Goal: Task Accomplishment & Management: Manage account settings

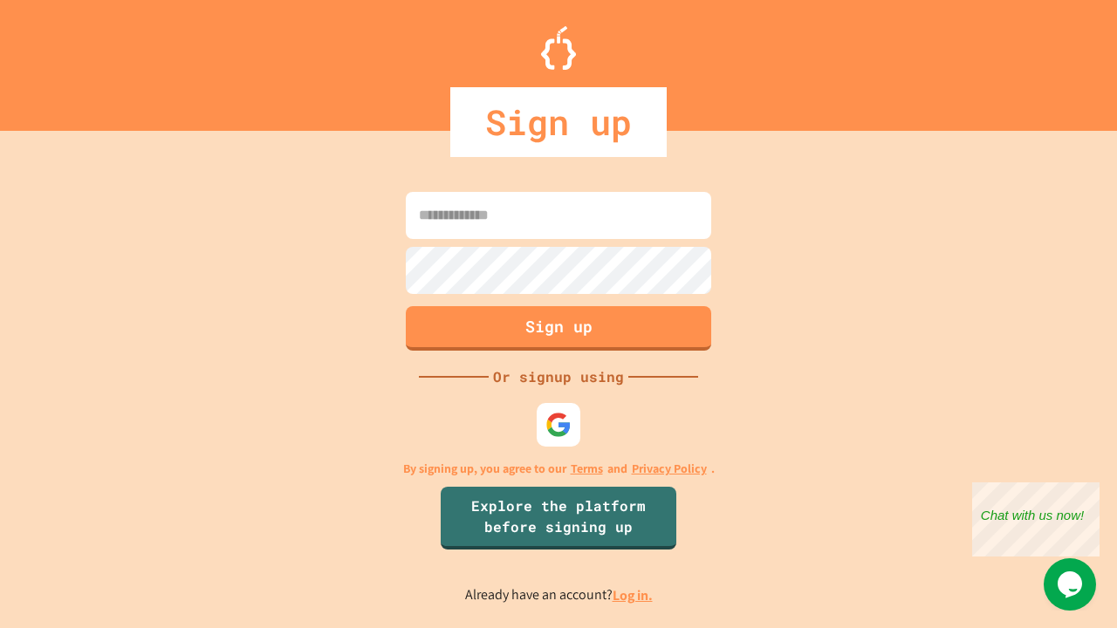
click at [634, 595] on link "Log in." at bounding box center [633, 595] width 40 height 18
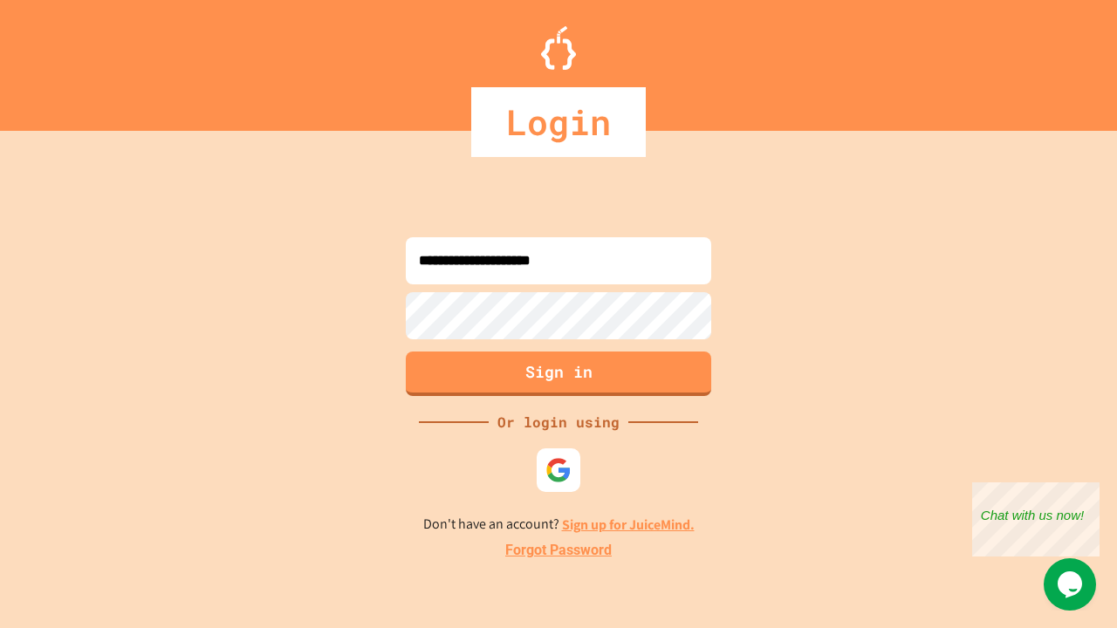
type input "**********"
